Goal: Information Seeking & Learning: Learn about a topic

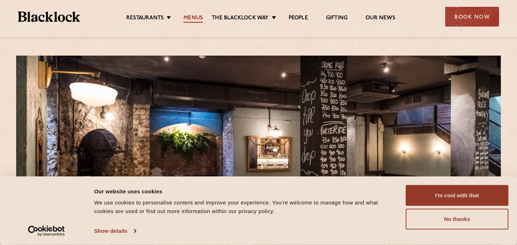
click at [200, 17] on link "Menus" at bounding box center [193, 19] width 19 height 8
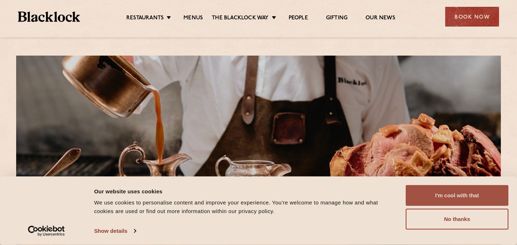
click at [453, 196] on button "I'm cool with that" at bounding box center [457, 195] width 103 height 21
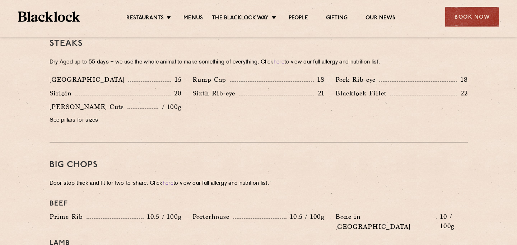
scroll to position [653, 0]
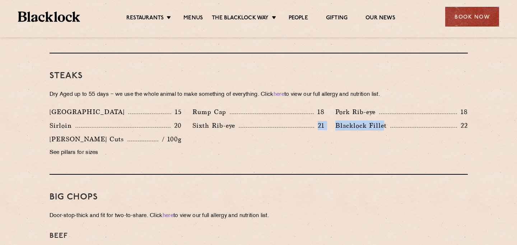
drag, startPoint x: 385, startPoint y: 117, endPoint x: 308, endPoint y: 114, distance: 76.5
click at [308, 114] on div "Denver 15 Rump Cap 18 Pork Rib-eye 18 Sirloin 20 Sixth Rib-eye 21 Blacklock Fil…" at bounding box center [258, 134] width 429 height 55
click at [215, 121] on p "Sixth Rib-eye" at bounding box center [215, 126] width 46 height 10
drag, startPoint x: 246, startPoint y: 115, endPoint x: 185, endPoint y: 115, distance: 61.1
click at [185, 115] on div "Denver 15 Rump Cap 18 Pork Rib-eye 18 Sirloin 20 Sixth Rib-eye 21 Blacklock Fil…" at bounding box center [258, 134] width 429 height 55
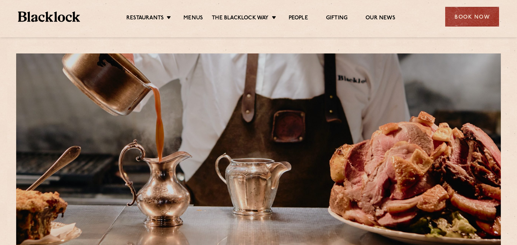
scroll to position [0, 0]
